Goal: Transaction & Acquisition: Purchase product/service

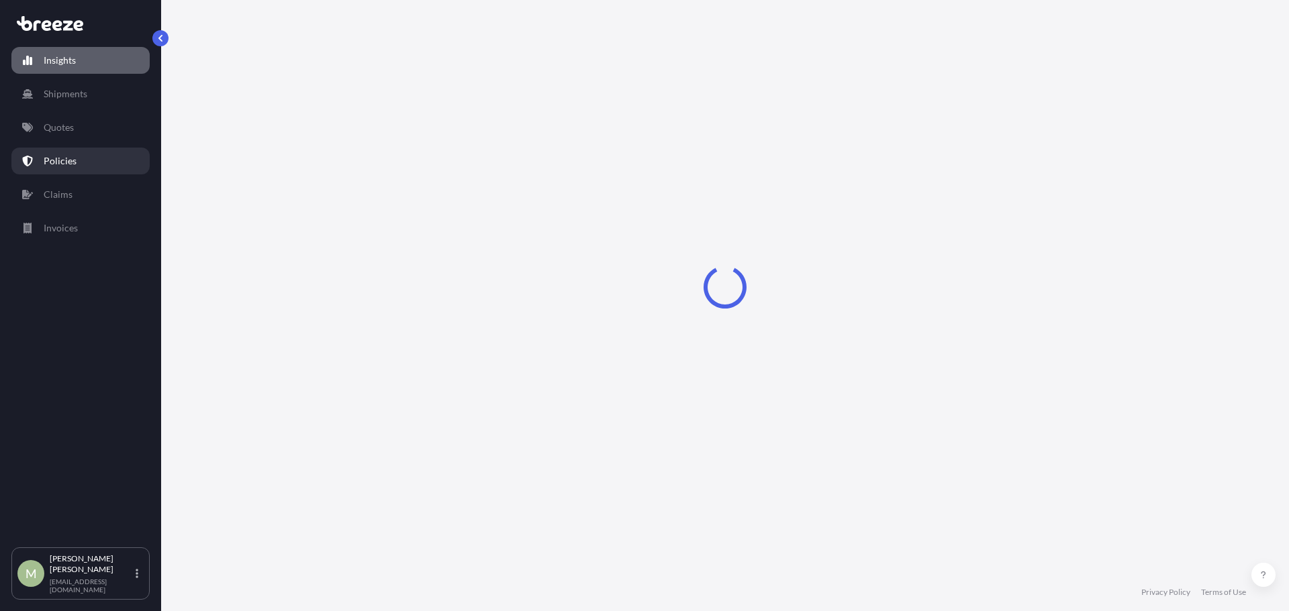
click at [70, 155] on p "Policies" at bounding box center [60, 160] width 33 height 13
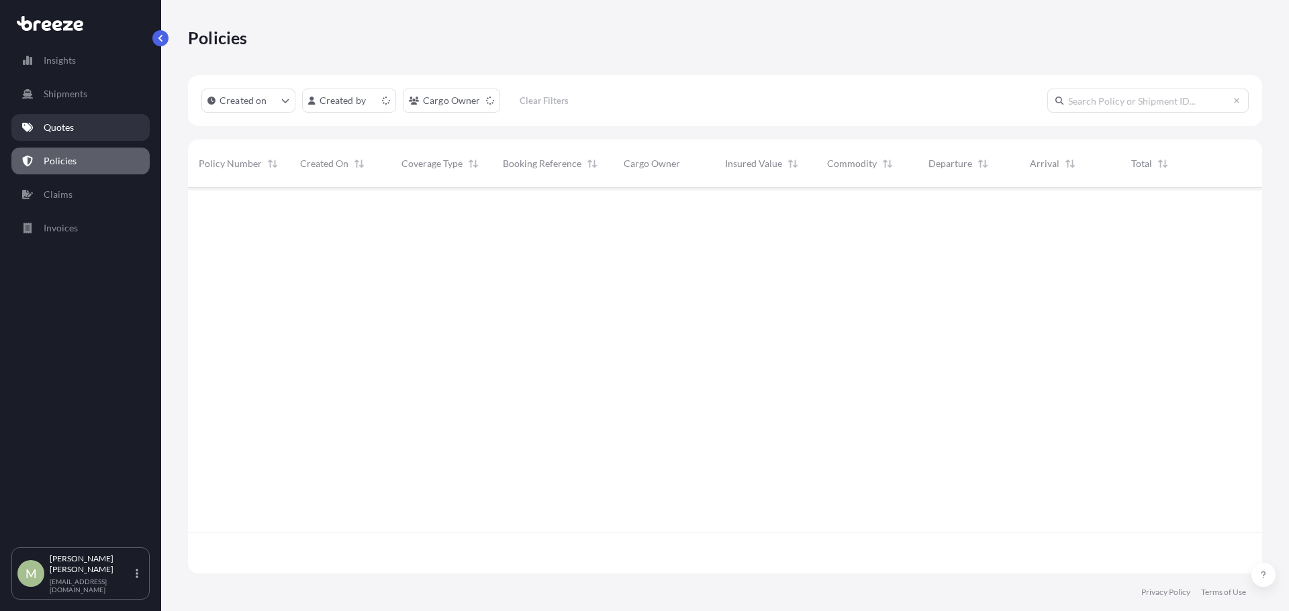
scroll to position [383, 1064]
click at [77, 125] on link "Quotes" at bounding box center [80, 127] width 138 height 27
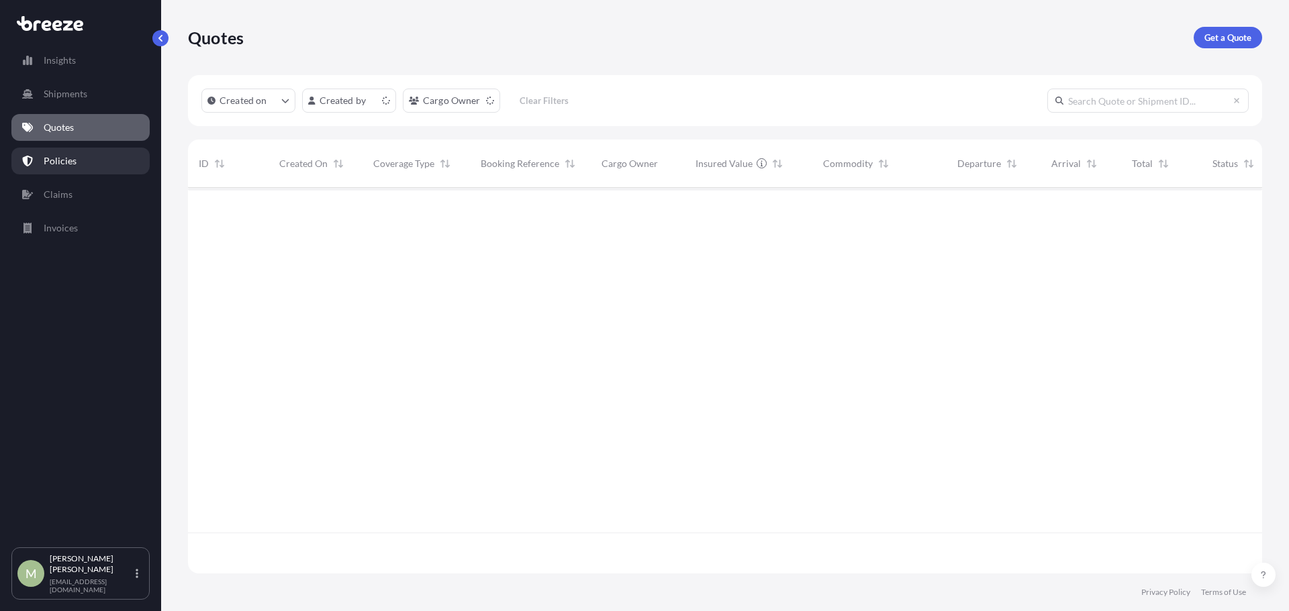
scroll to position [383, 1064]
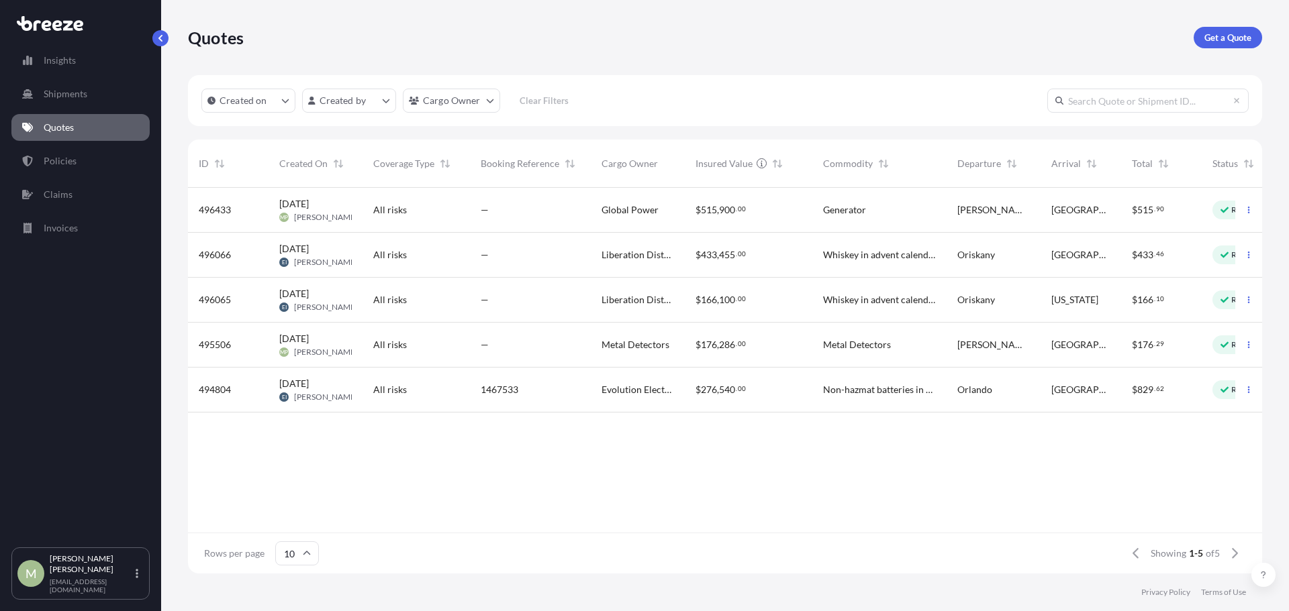
click at [474, 210] on div "—" at bounding box center [530, 210] width 121 height 45
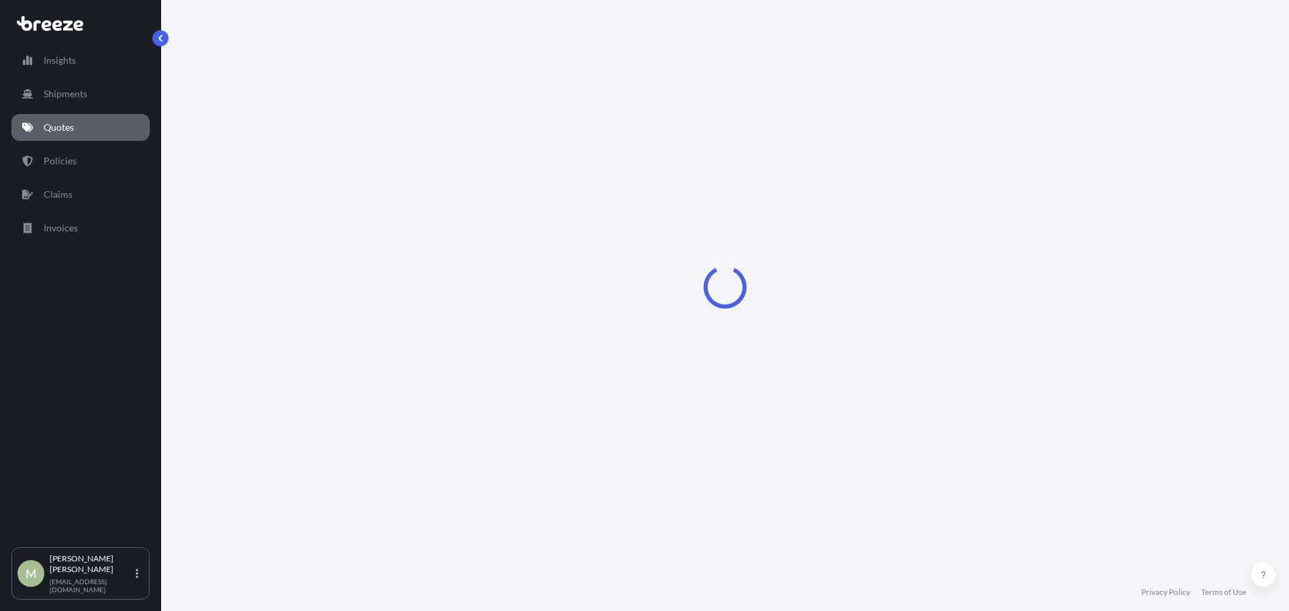
select select "Road"
select select "2"
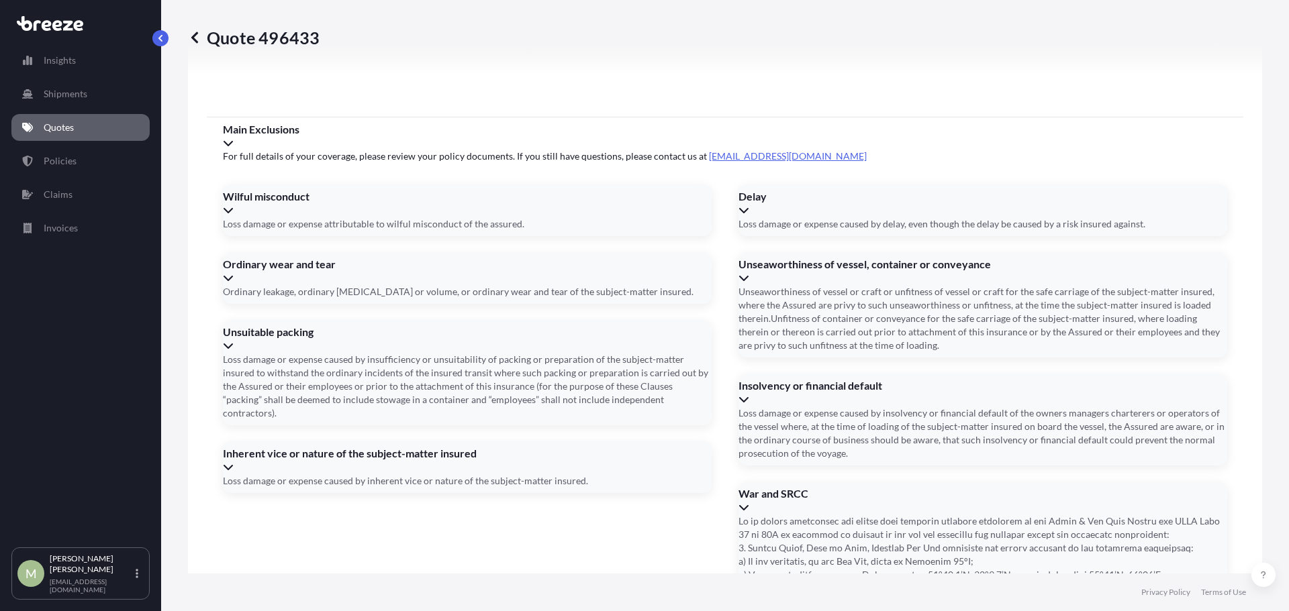
scroll to position [1870, 0]
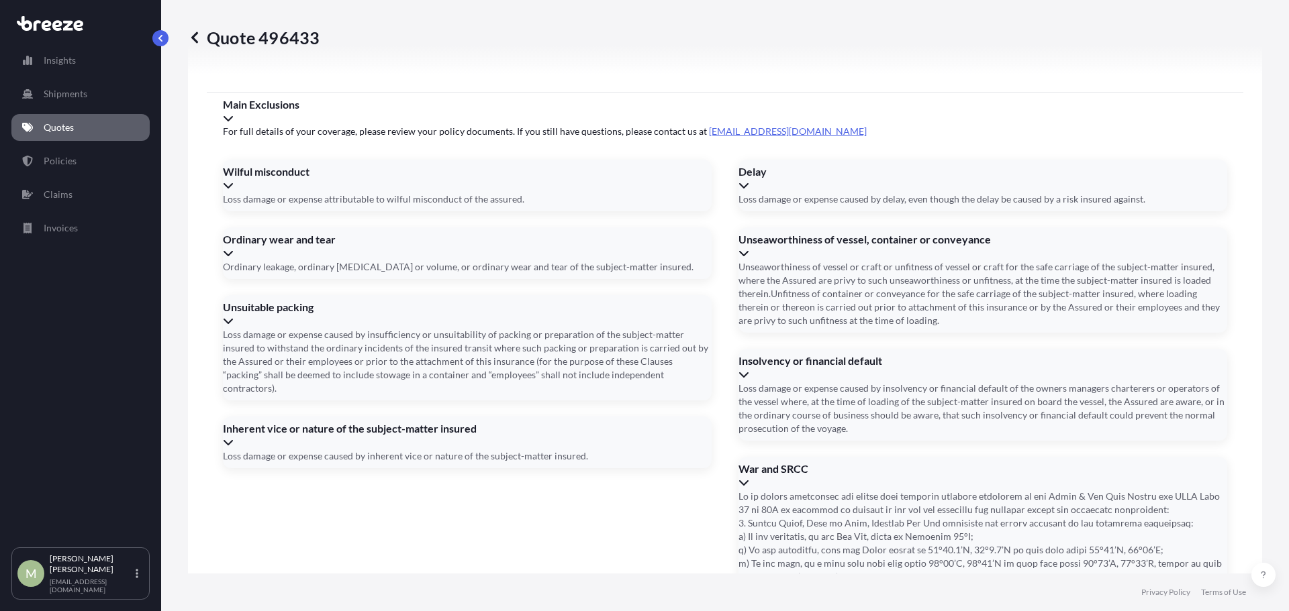
drag, startPoint x: 867, startPoint y: 384, endPoint x: 836, endPoint y: 389, distance: 32.0
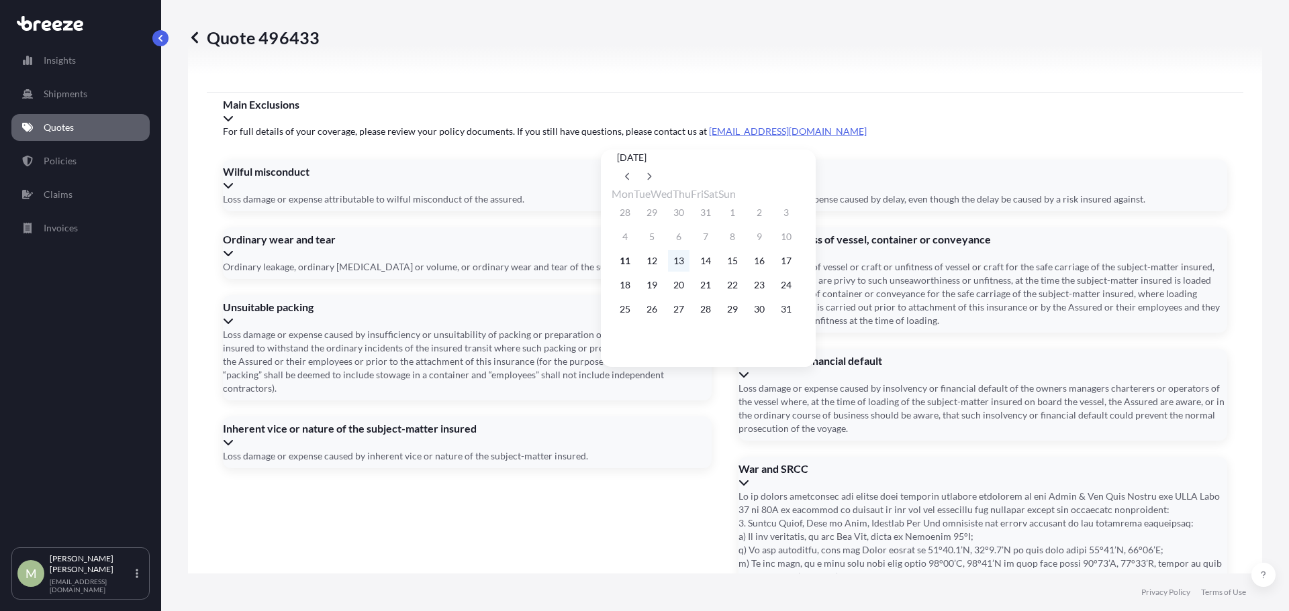
click at [688, 264] on button "13" at bounding box center [678, 260] width 21 height 21
type input "[DATE]"
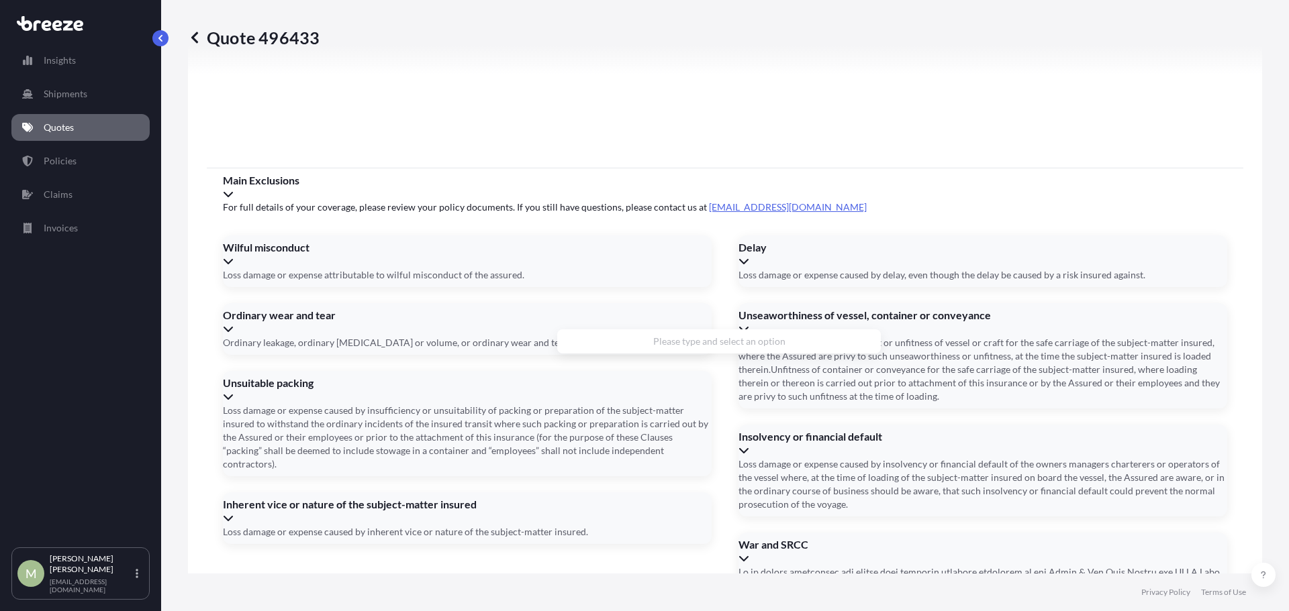
scroll to position [1870, 0]
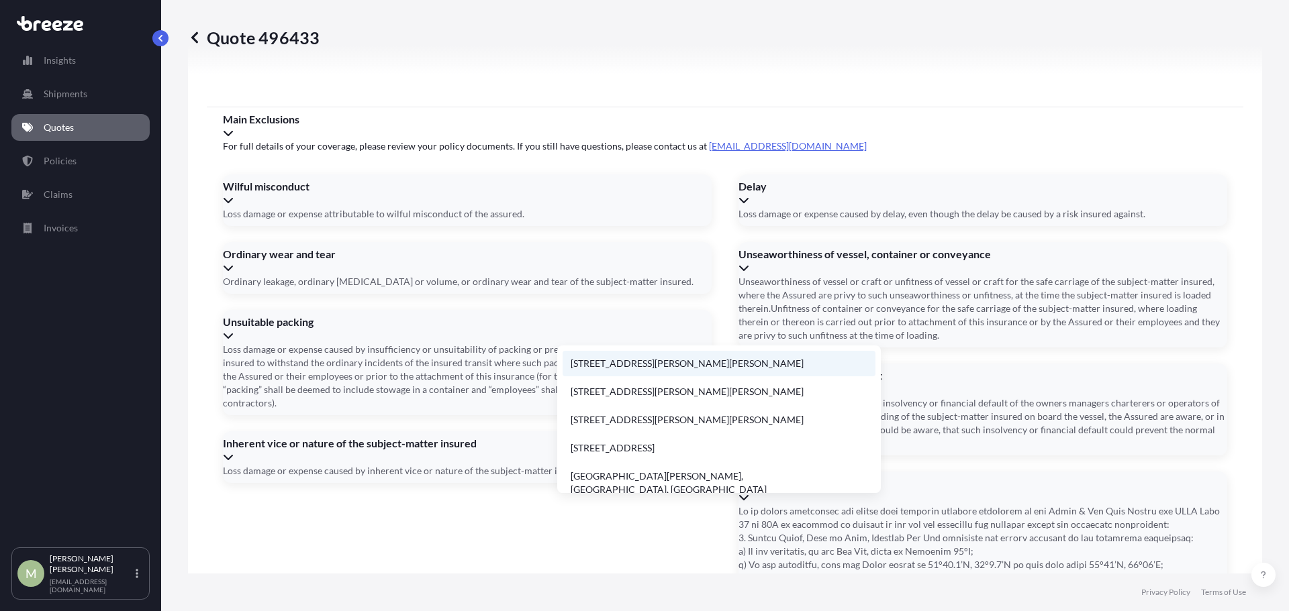
click at [676, 362] on li "[STREET_ADDRESS][PERSON_NAME][PERSON_NAME]" at bounding box center [718, 364] width 313 height 26
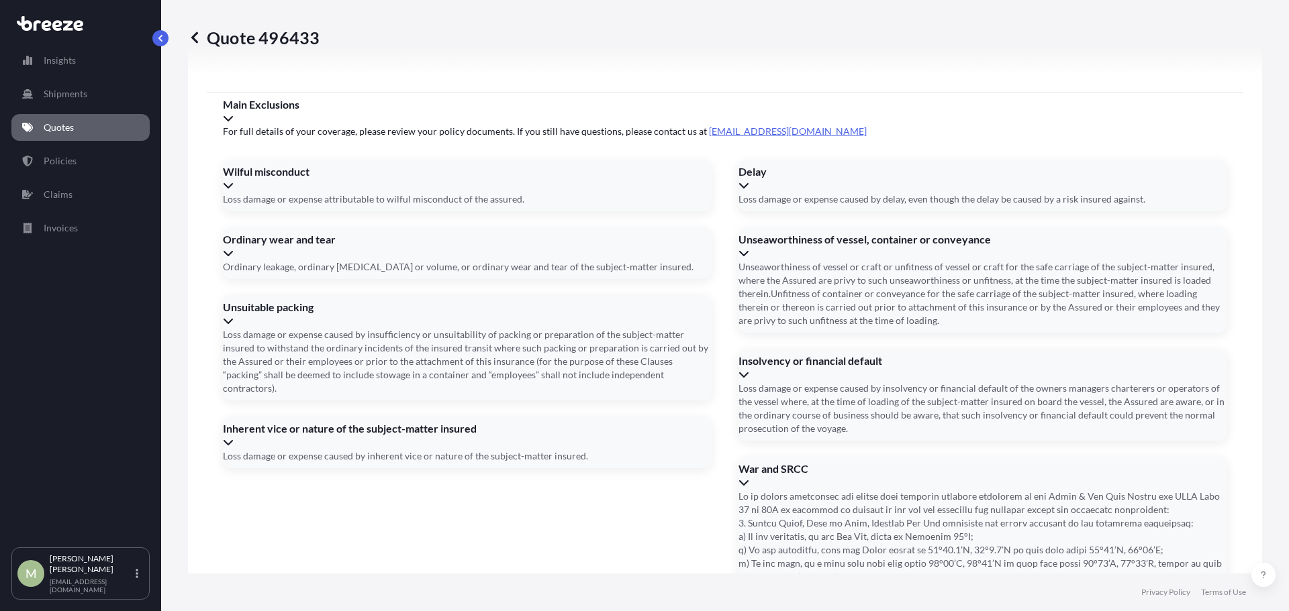
type input "[STREET_ADDRESS][PERSON_NAME][PERSON_NAME]"
